Goal: Information Seeking & Learning: Understand process/instructions

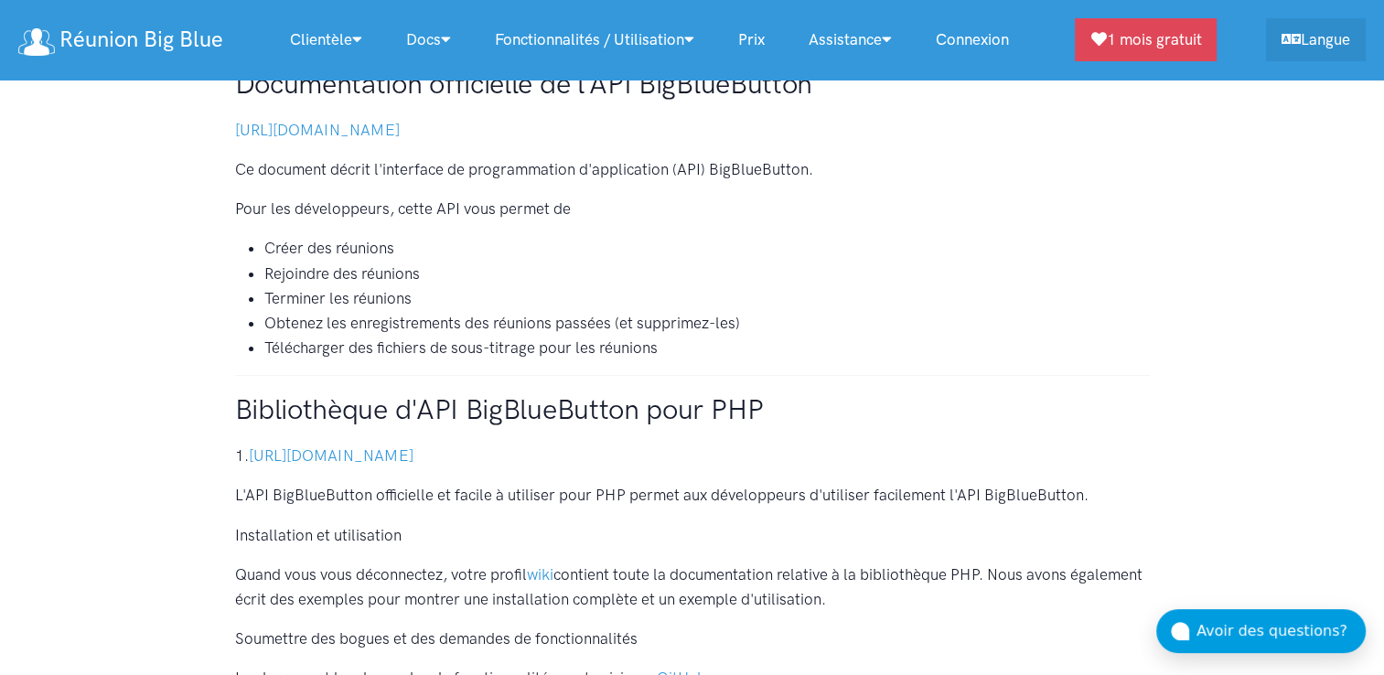
scroll to position [488, 0]
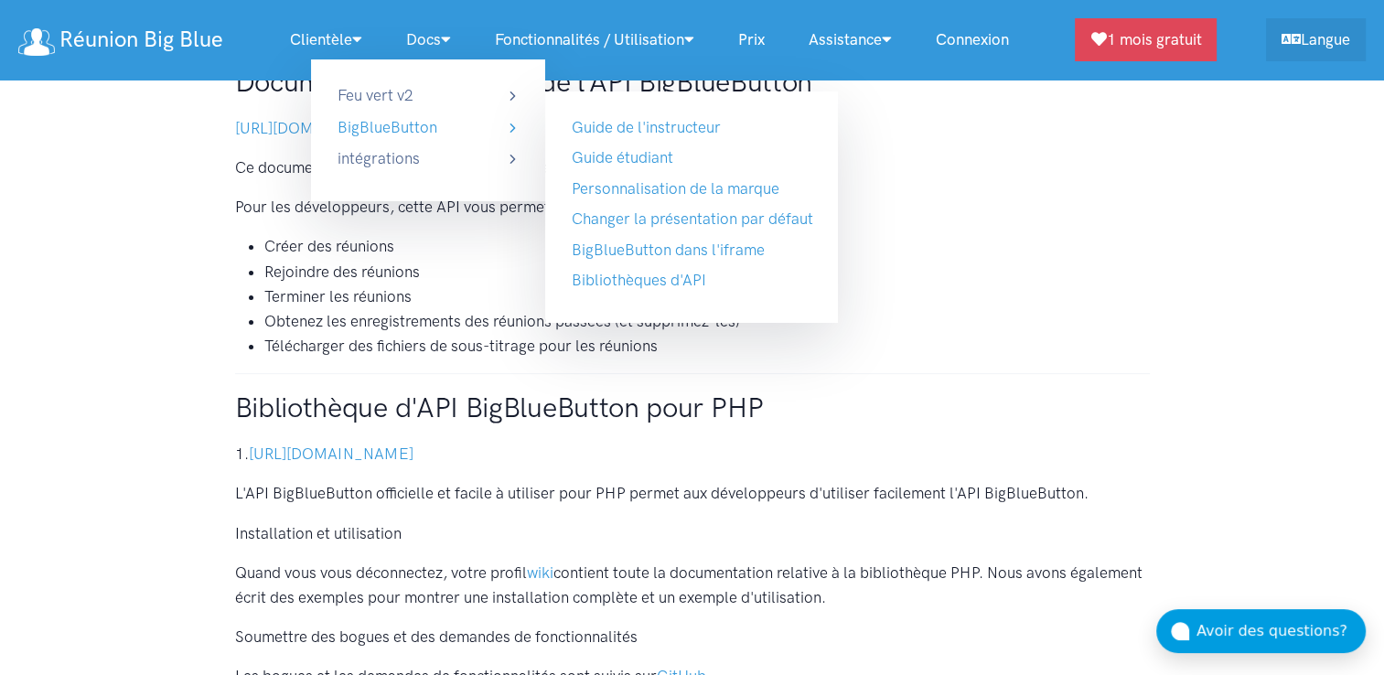
click at [399, 126] on link "BigBlueButton" at bounding box center [428, 127] width 183 height 25
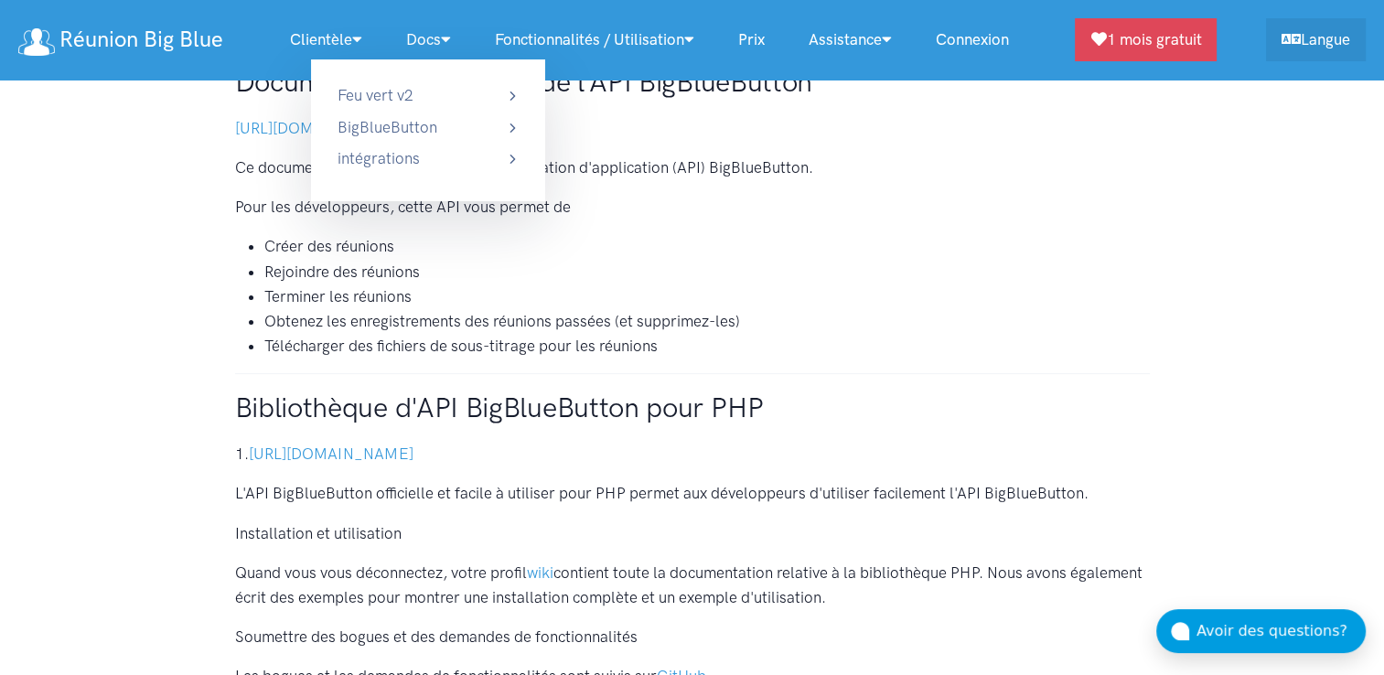
click at [422, 42] on link "Docs" at bounding box center [428, 39] width 89 height 39
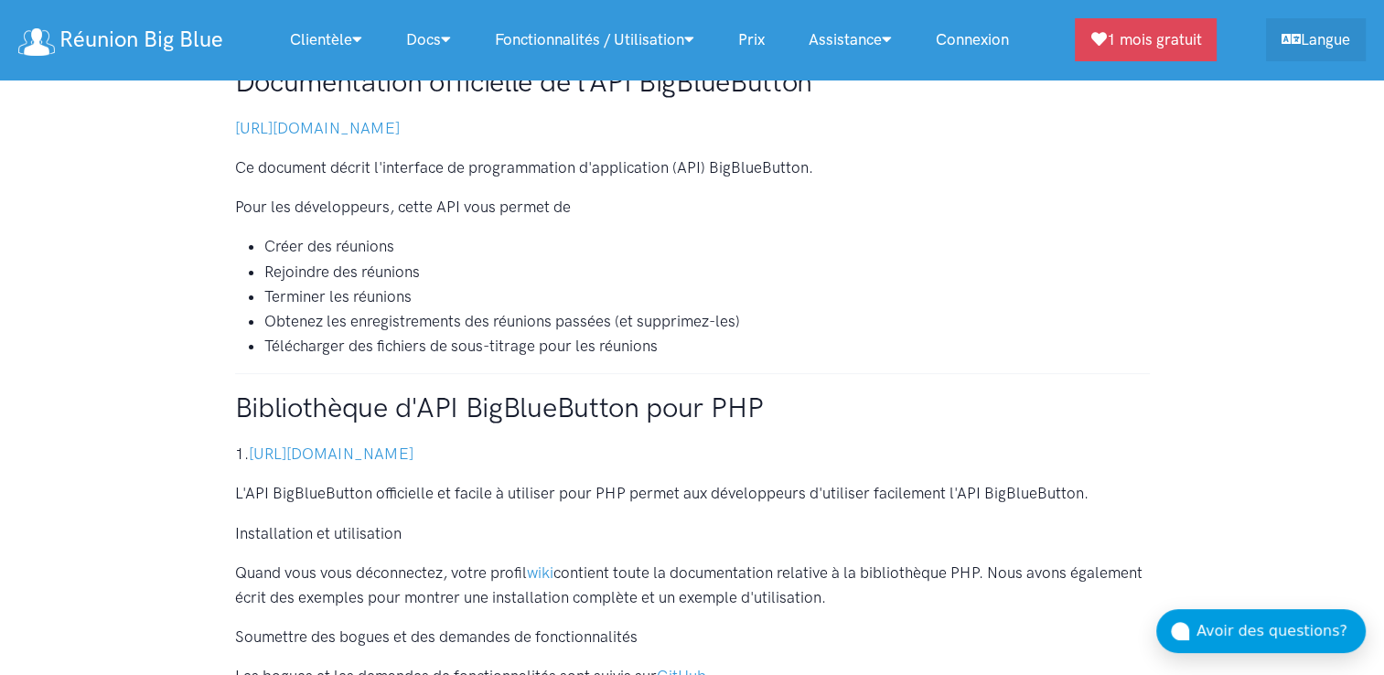
click at [427, 38] on link "Docs" at bounding box center [428, 39] width 89 height 39
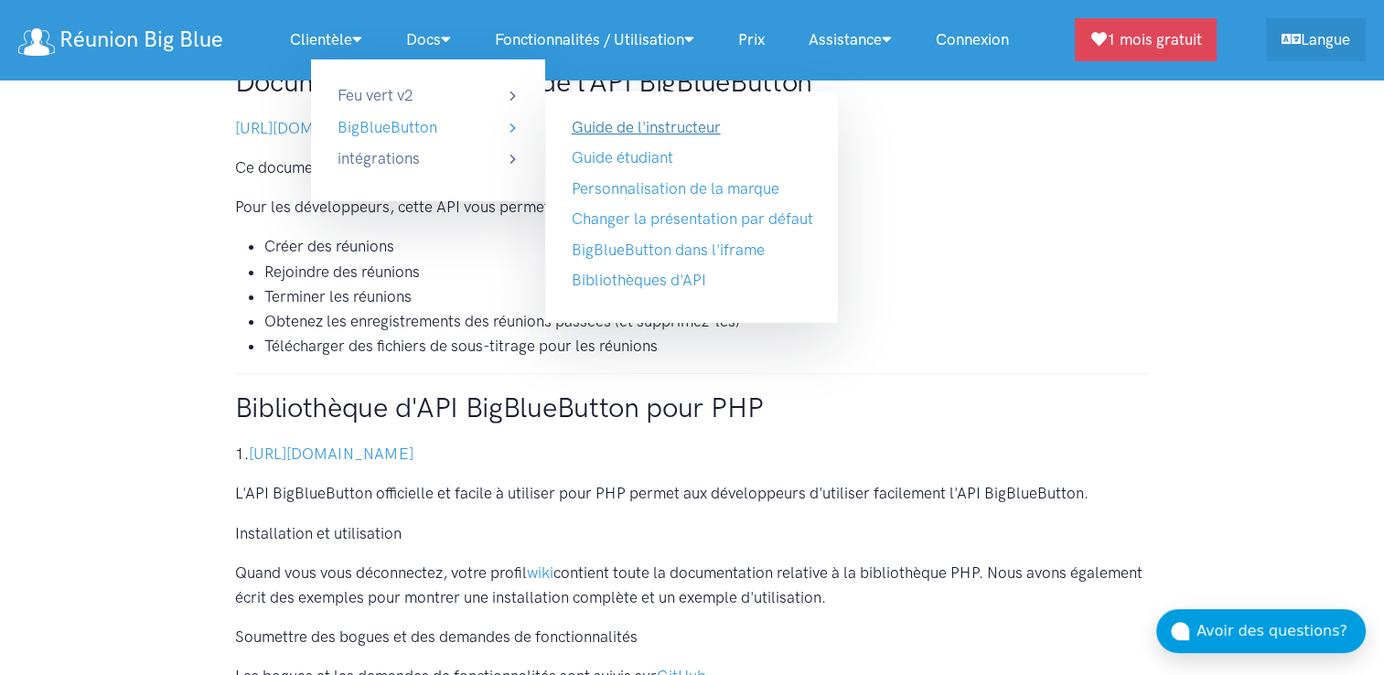
click at [652, 130] on link "Guide de l'instructeur" at bounding box center [645, 127] width 149 height 18
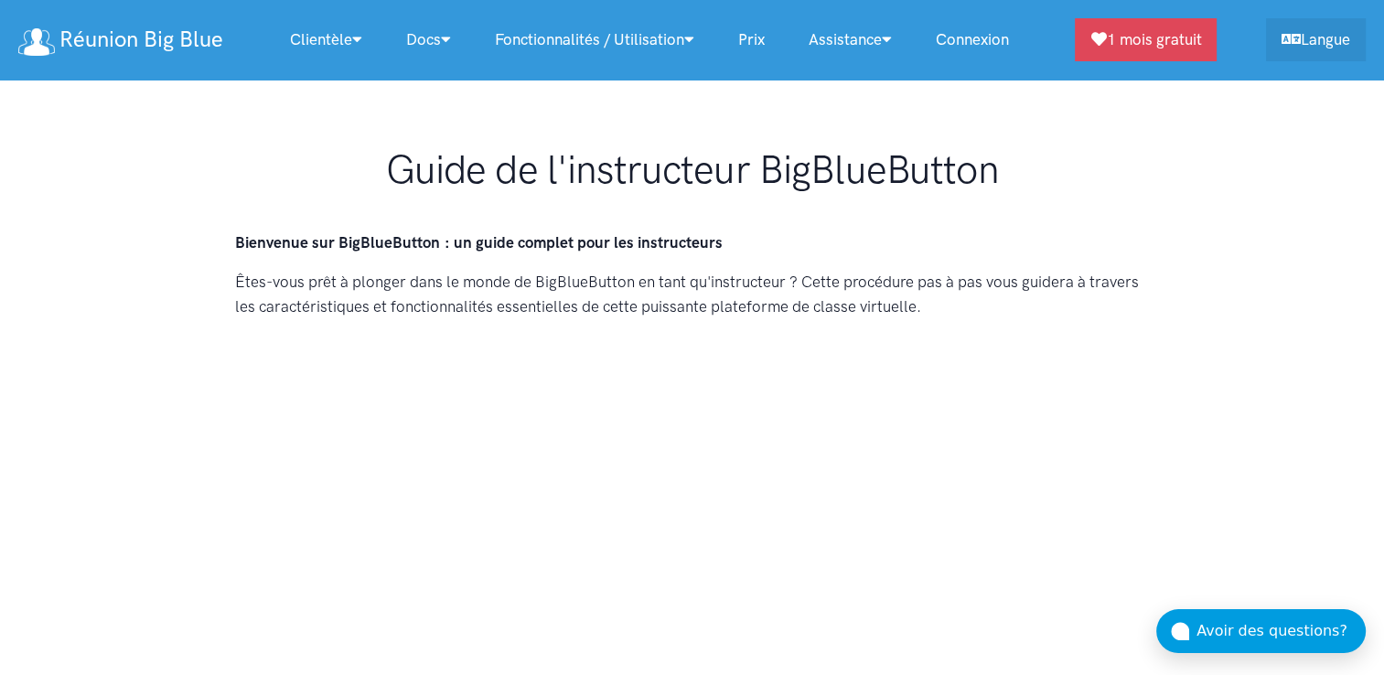
scroll to position [243, 0]
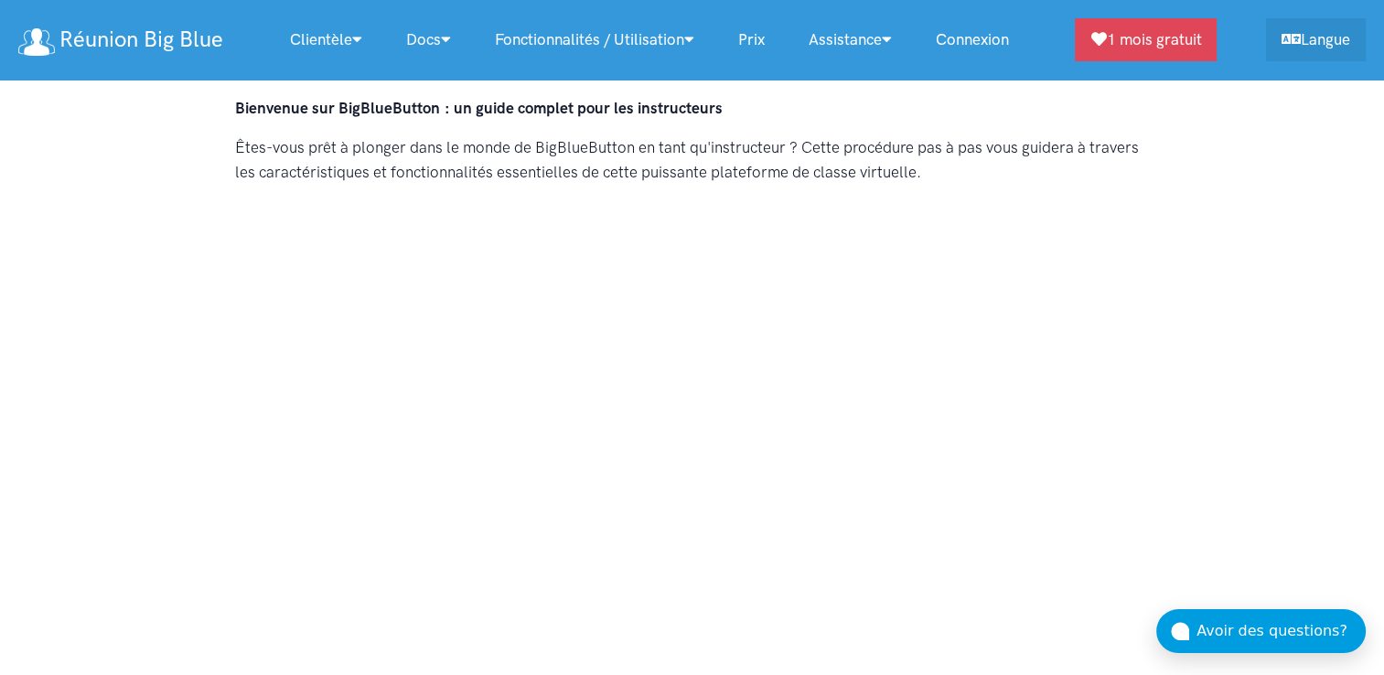
scroll to position [0, 0]
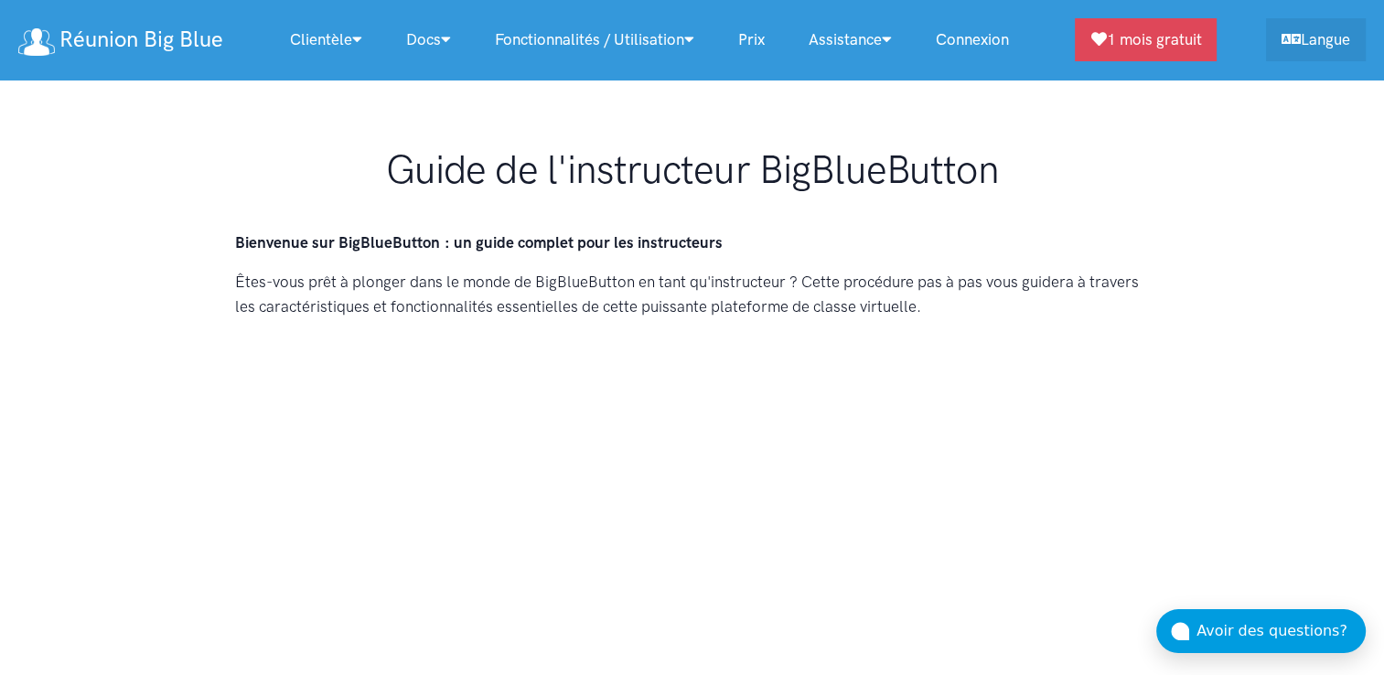
click at [558, 270] on p "Êtes-vous prêt à plonger dans le monde de BigBlueButton en tant qu'instructeur …" at bounding box center [692, 294] width 915 height 49
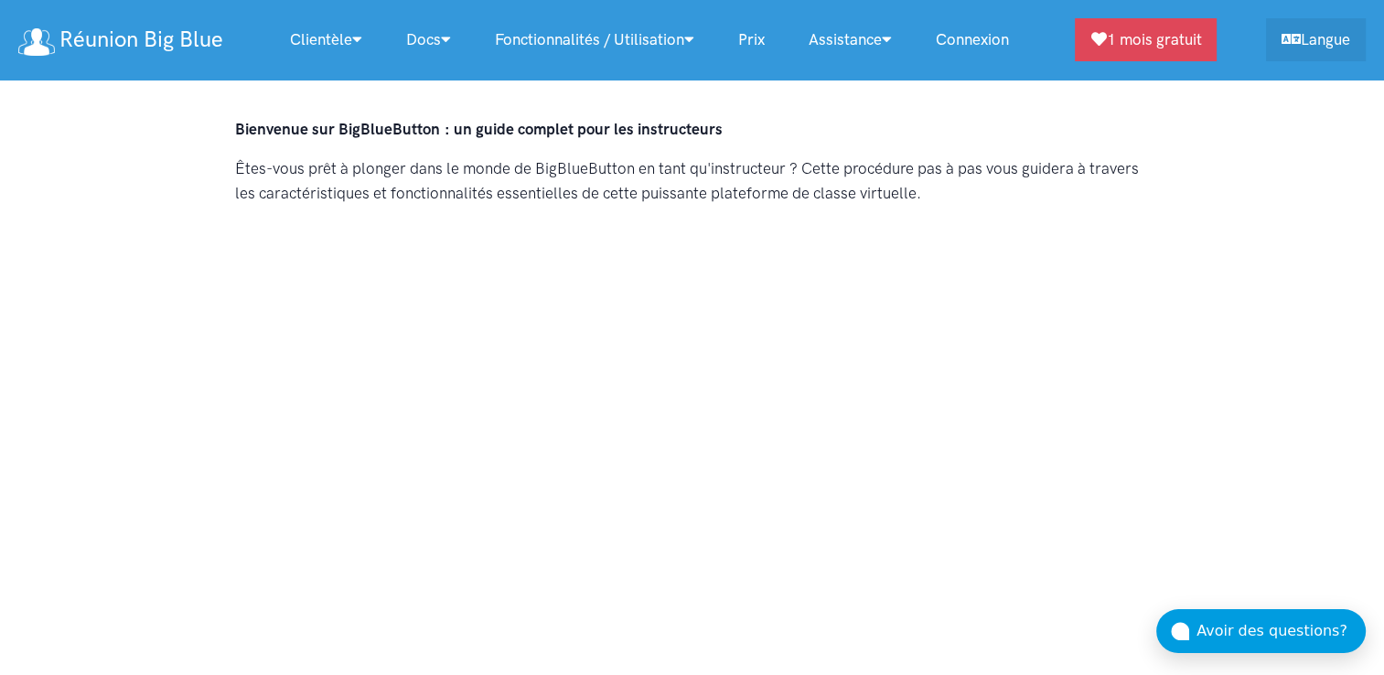
scroll to position [243, 0]
